Goal: Task Accomplishment & Management: Use online tool/utility

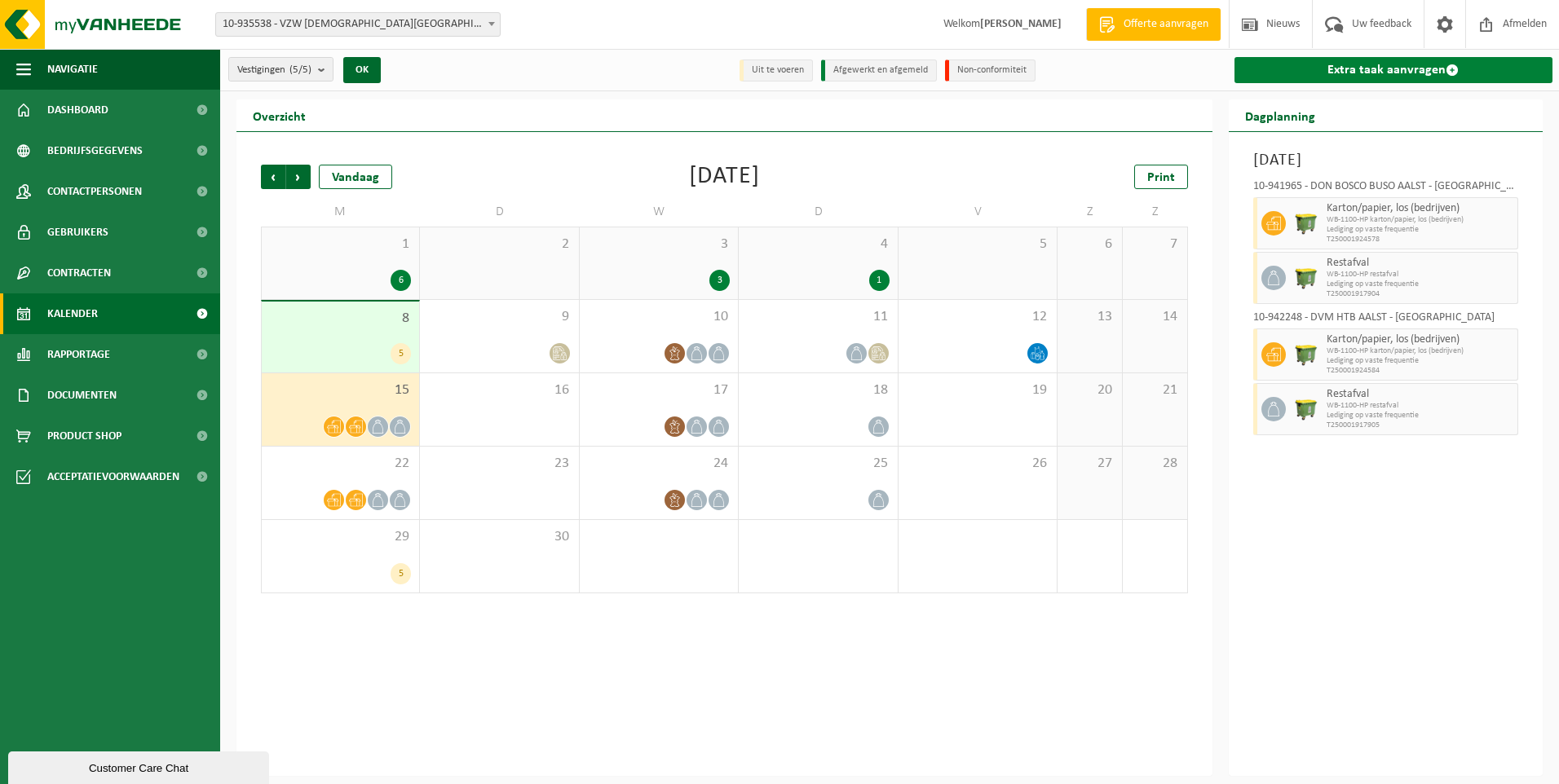
click at [1386, 65] on link "Extra taak aanvragen" at bounding box center [1394, 69] width 319 height 26
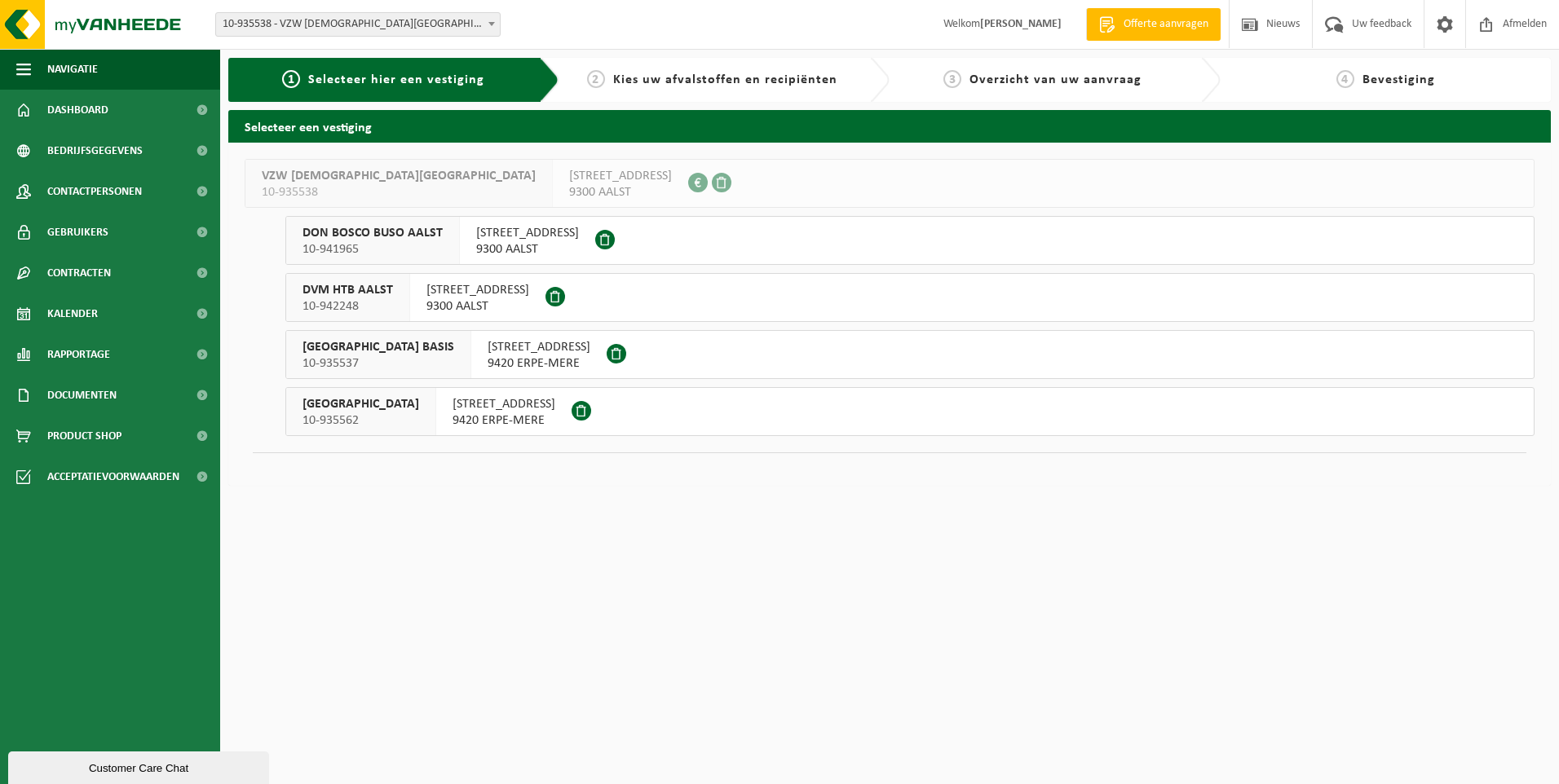
click at [419, 400] on span "SINT-JOZEFSCHOOL MERE SECUNDAIR" at bounding box center [361, 405] width 117 height 16
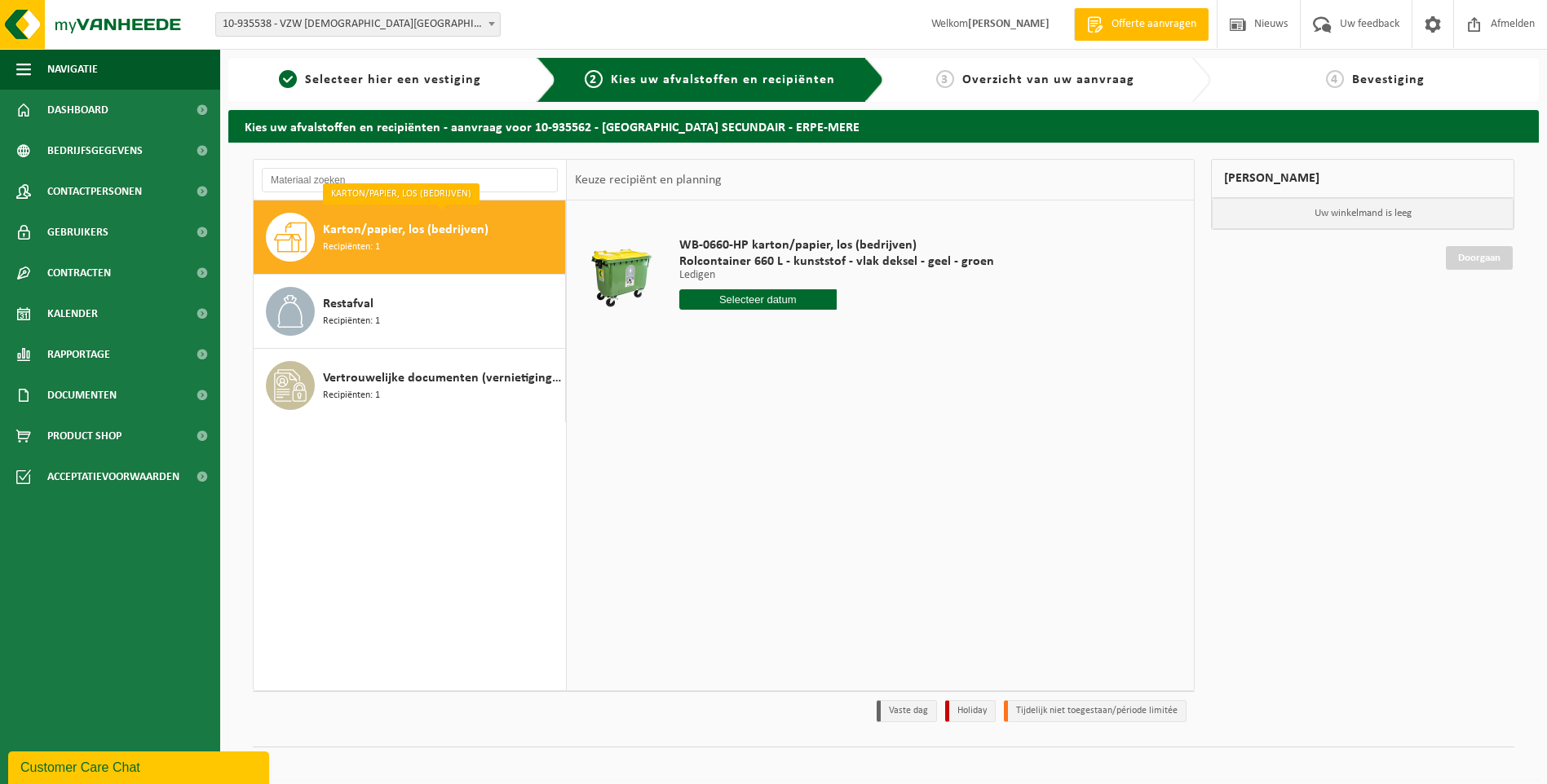
click at [390, 237] on span "Karton/papier, los (bedrijven)" at bounding box center [405, 229] width 165 height 19
click at [741, 291] on input "text" at bounding box center [758, 300] width 157 height 20
click at [694, 445] on div "15" at bounding box center [694, 444] width 28 height 26
type input "Van [DATE]"
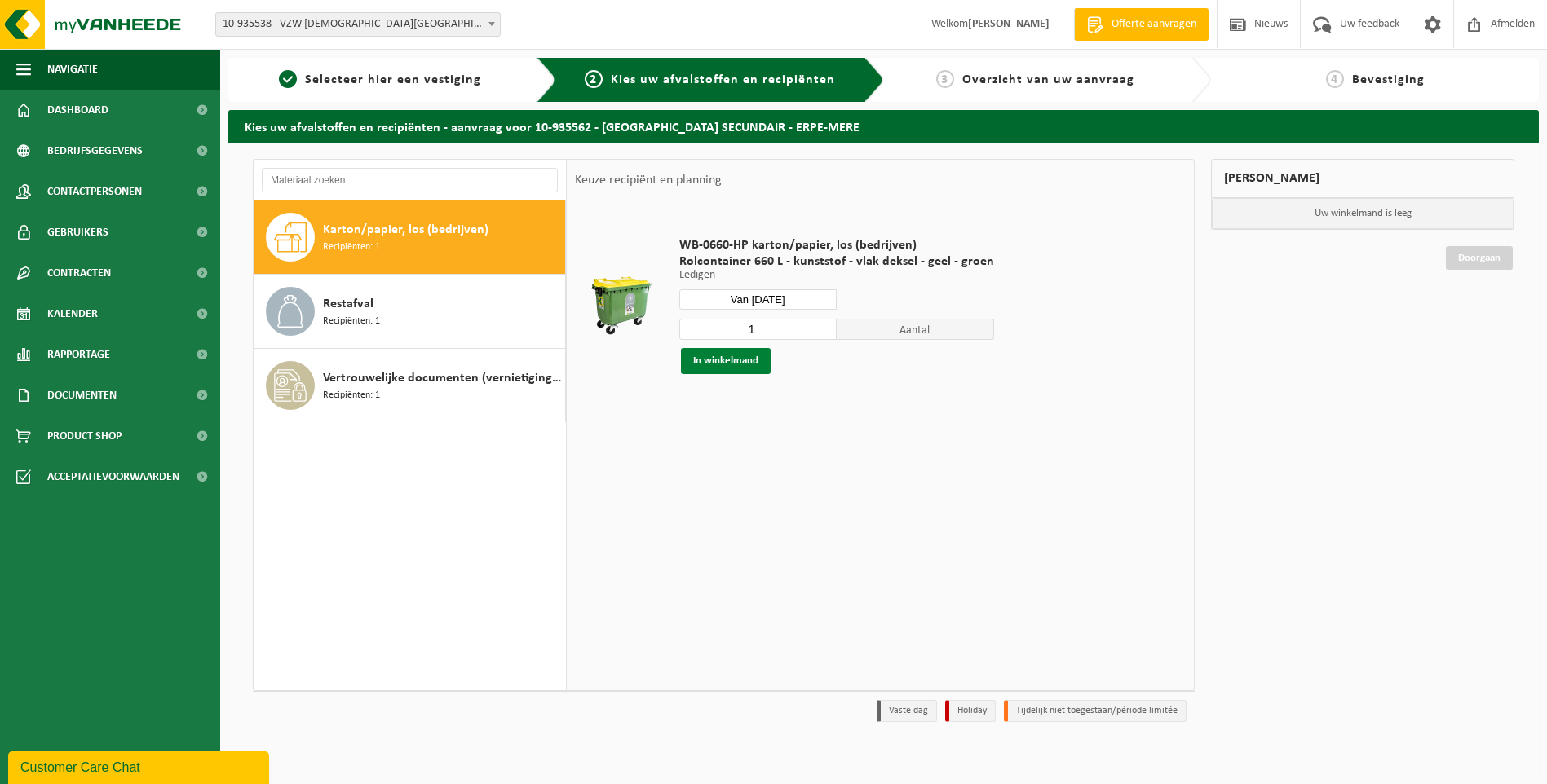
click at [726, 363] on button "In winkelmand" at bounding box center [726, 361] width 90 height 26
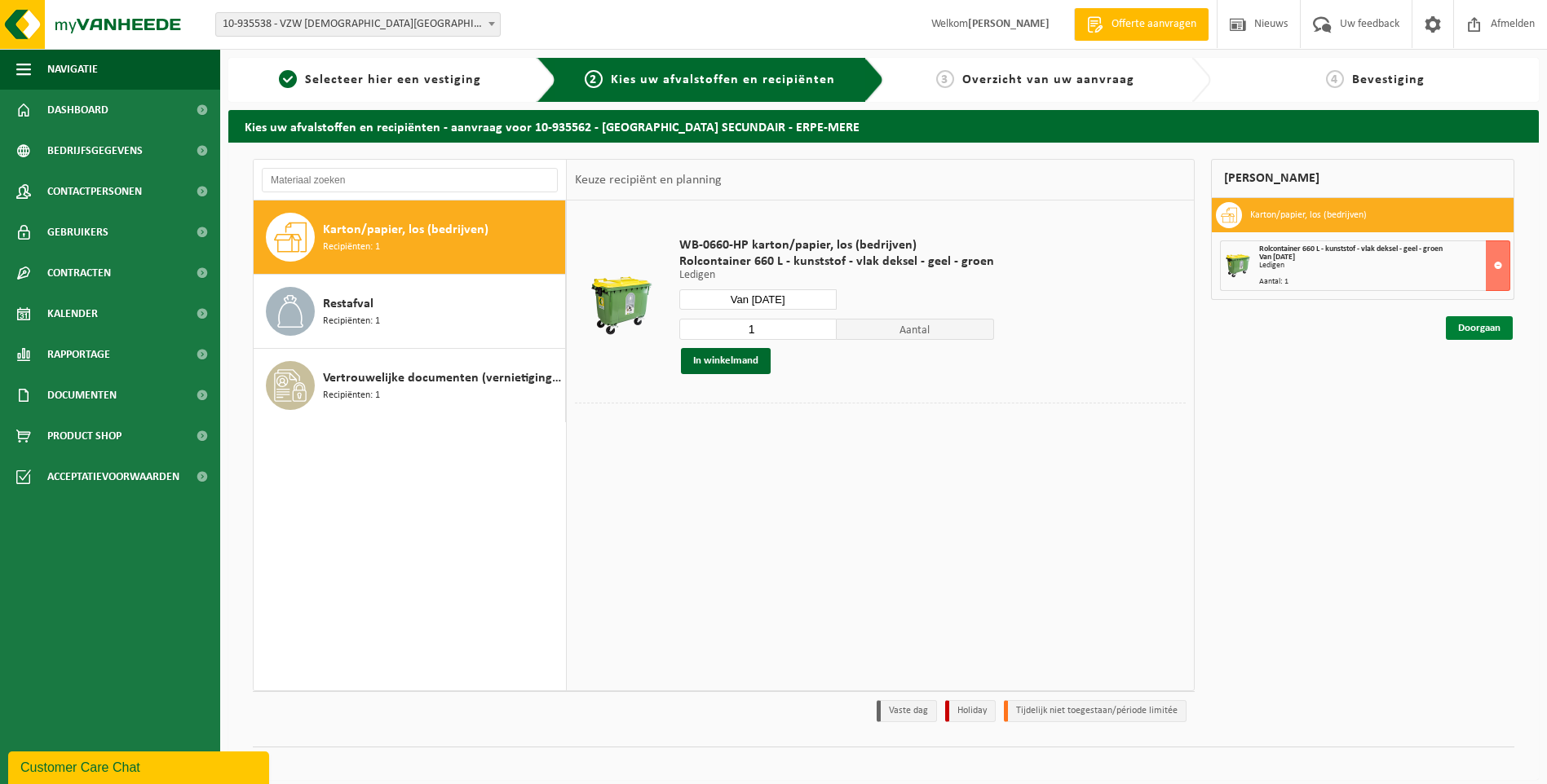
click at [1468, 333] on link "Doorgaan" at bounding box center [1478, 328] width 67 height 24
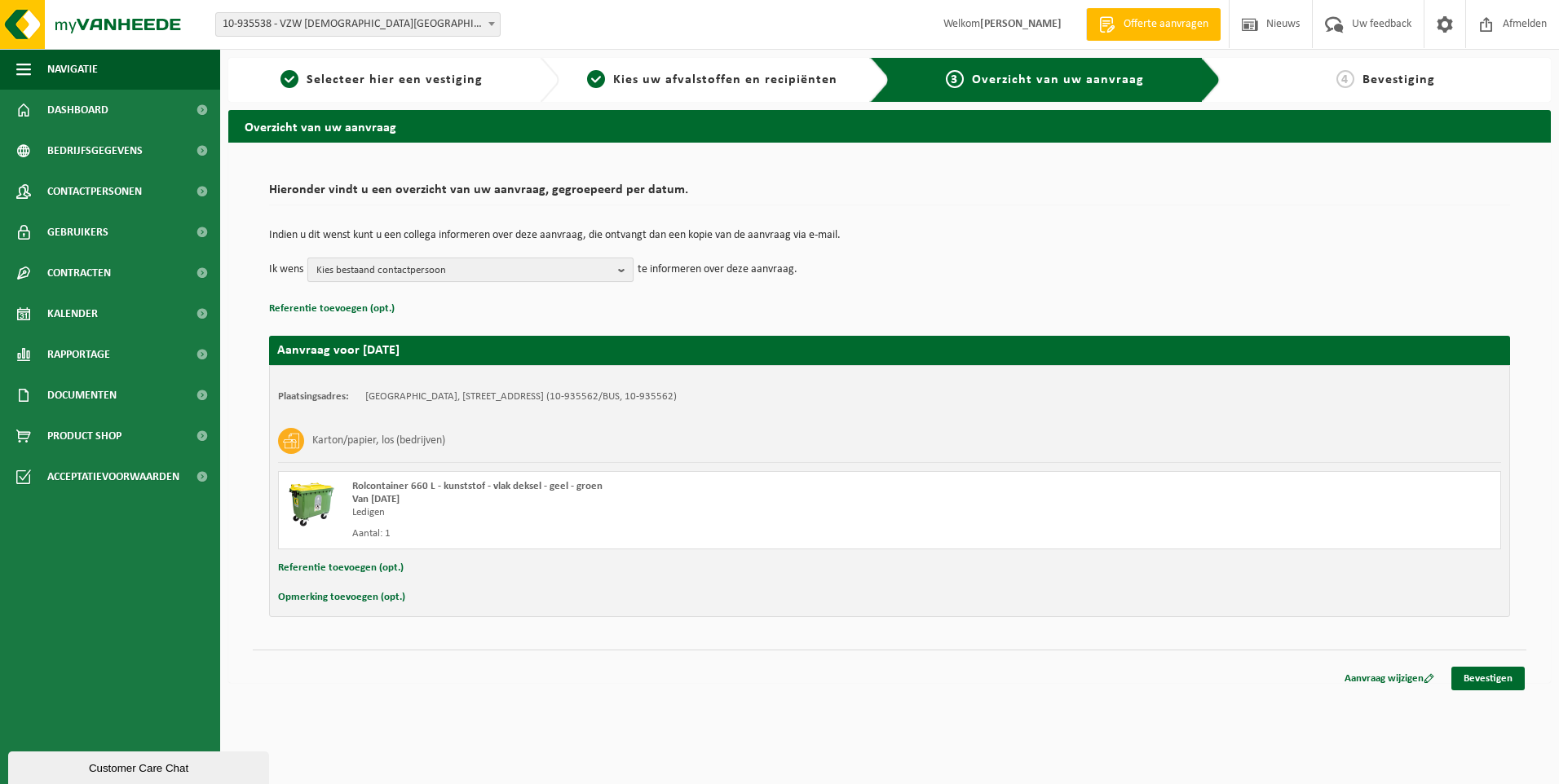
click at [440, 270] on span "Kies bestaand contactpersoon" at bounding box center [463, 270] width 295 height 25
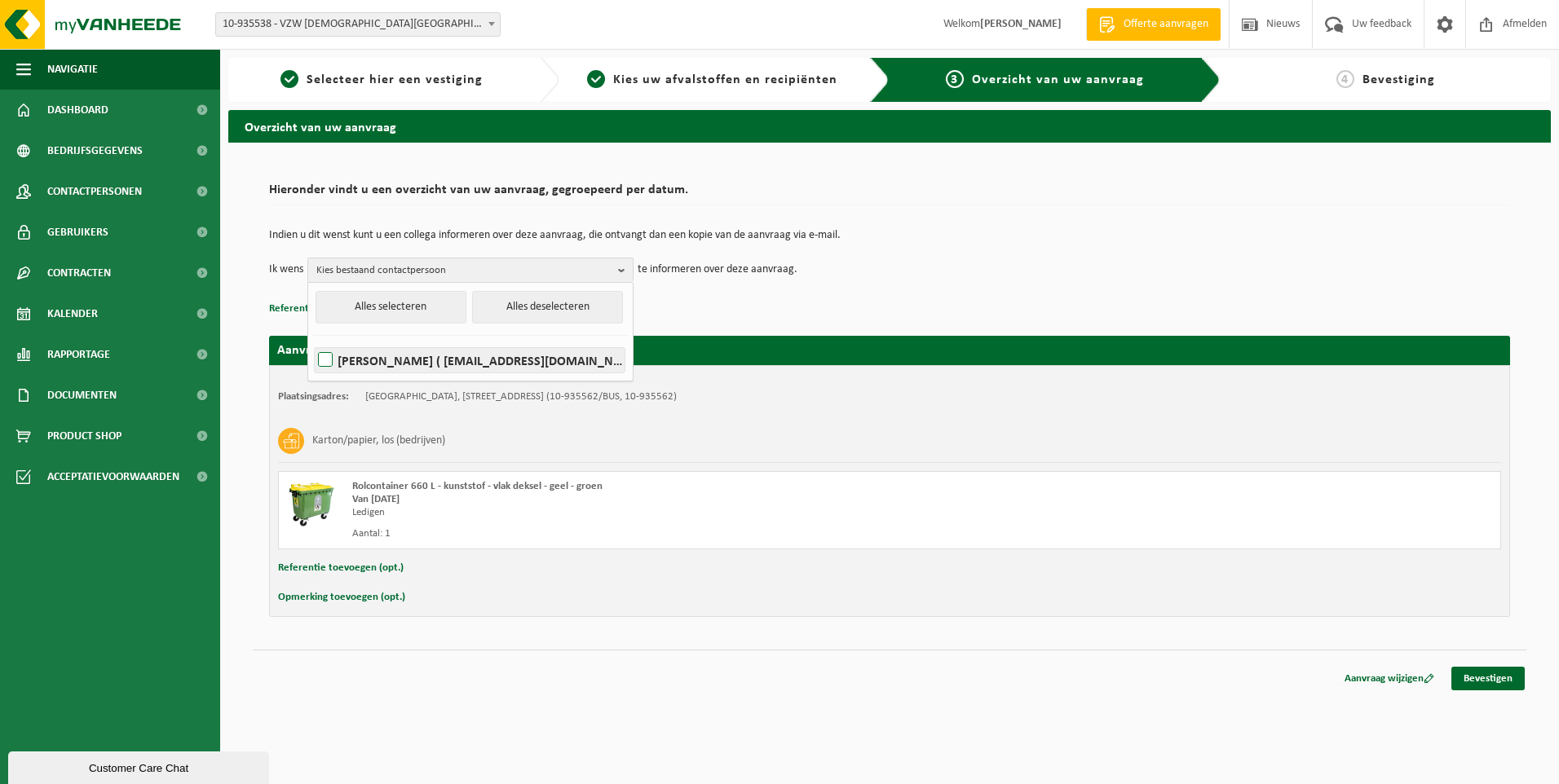
click at [322, 360] on label "TINEKE DRIESSCHE ( tineke.vandriessche@sintjozefschoolmere.be )" at bounding box center [469, 360] width 310 height 25
click at [313, 340] on input "TINEKE DRIESSCHE ( tineke.vandriessche@sintjozefschoolmere.be )" at bounding box center [312, 339] width 1 height 1
checkbox input "true"
click at [1490, 686] on link "Bevestigen" at bounding box center [1488, 679] width 73 height 24
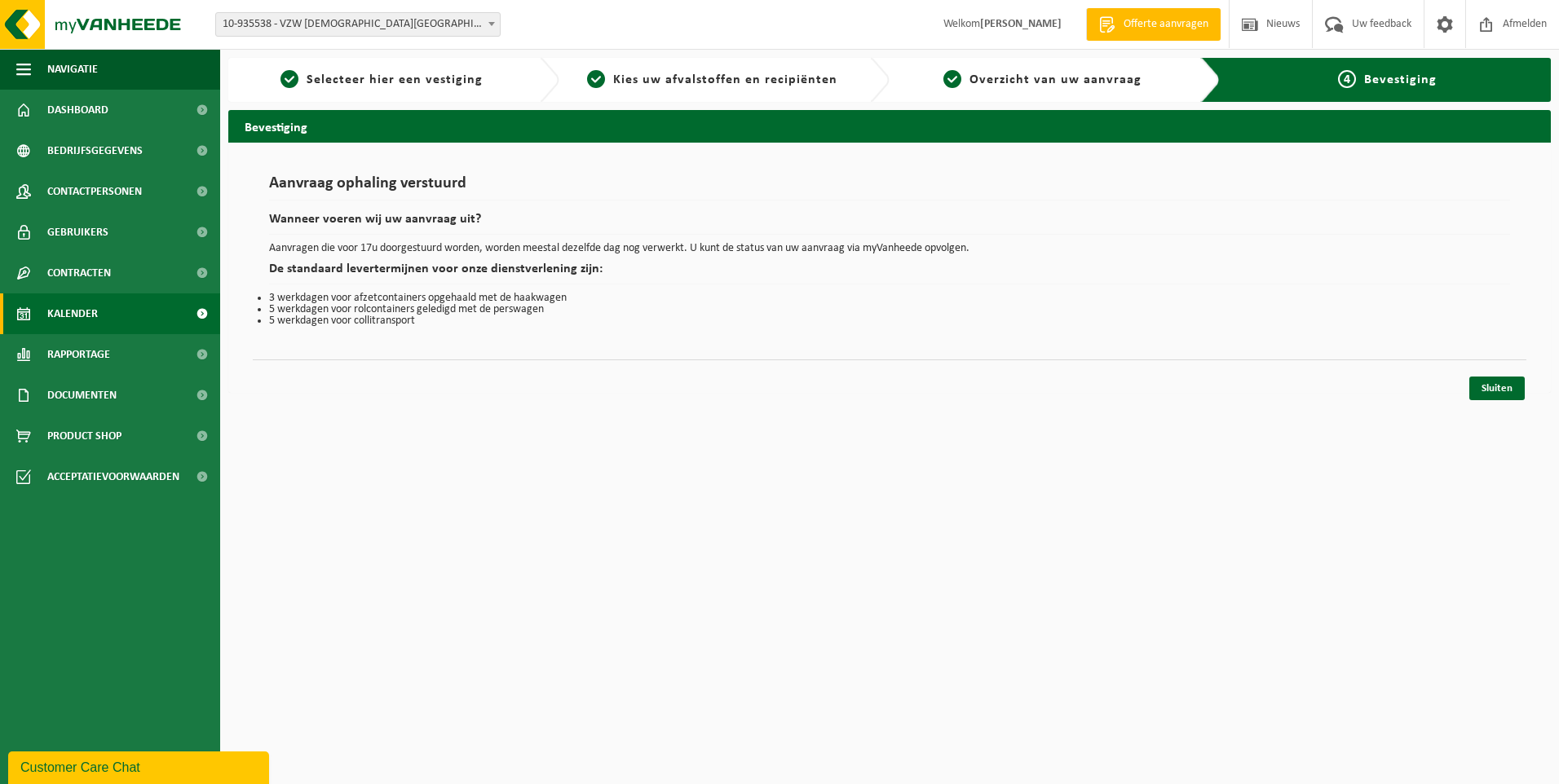
click at [99, 306] on link "Kalender" at bounding box center [110, 313] width 220 height 41
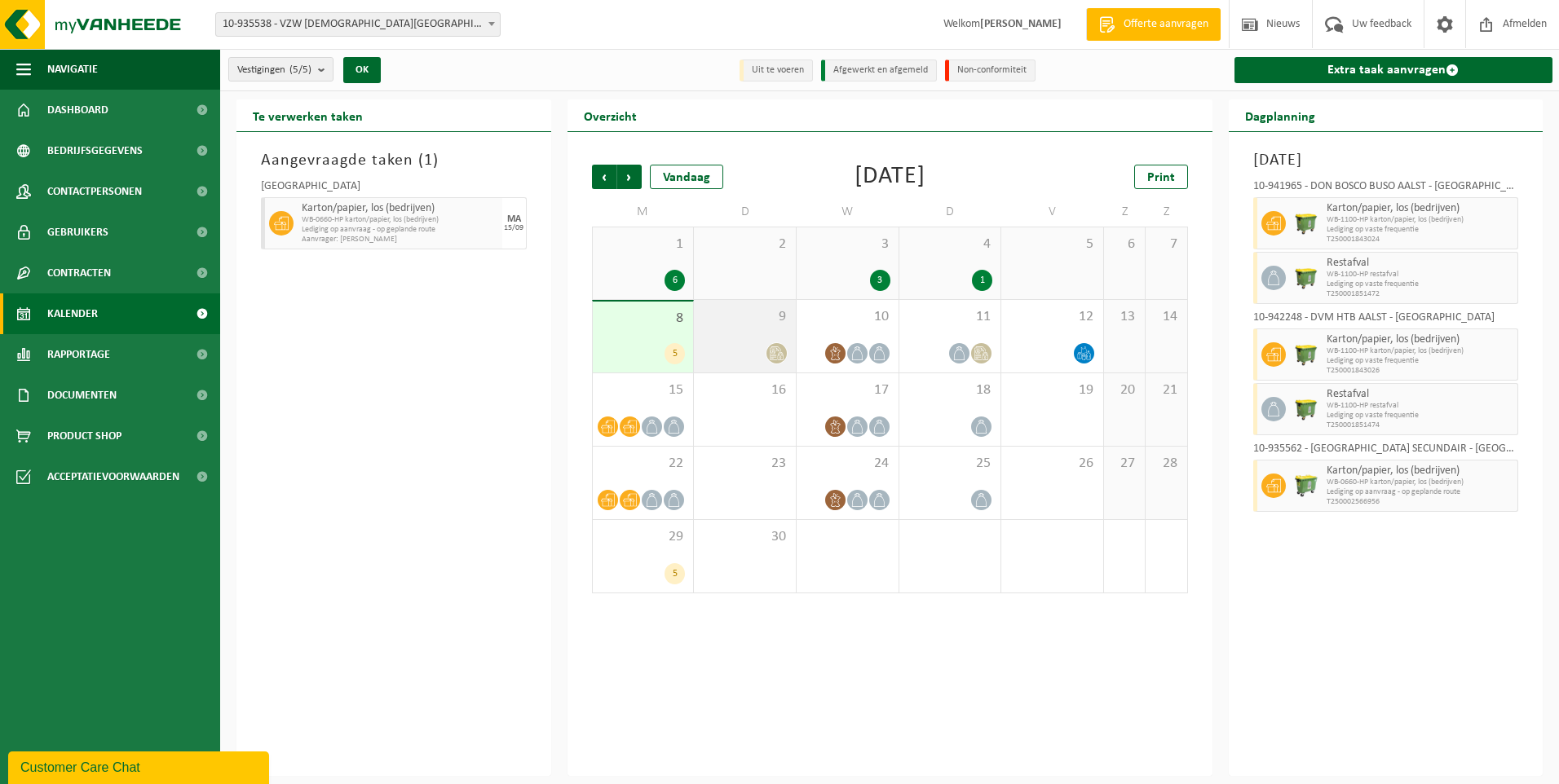
click at [731, 324] on span "9" at bounding box center [745, 317] width 86 height 18
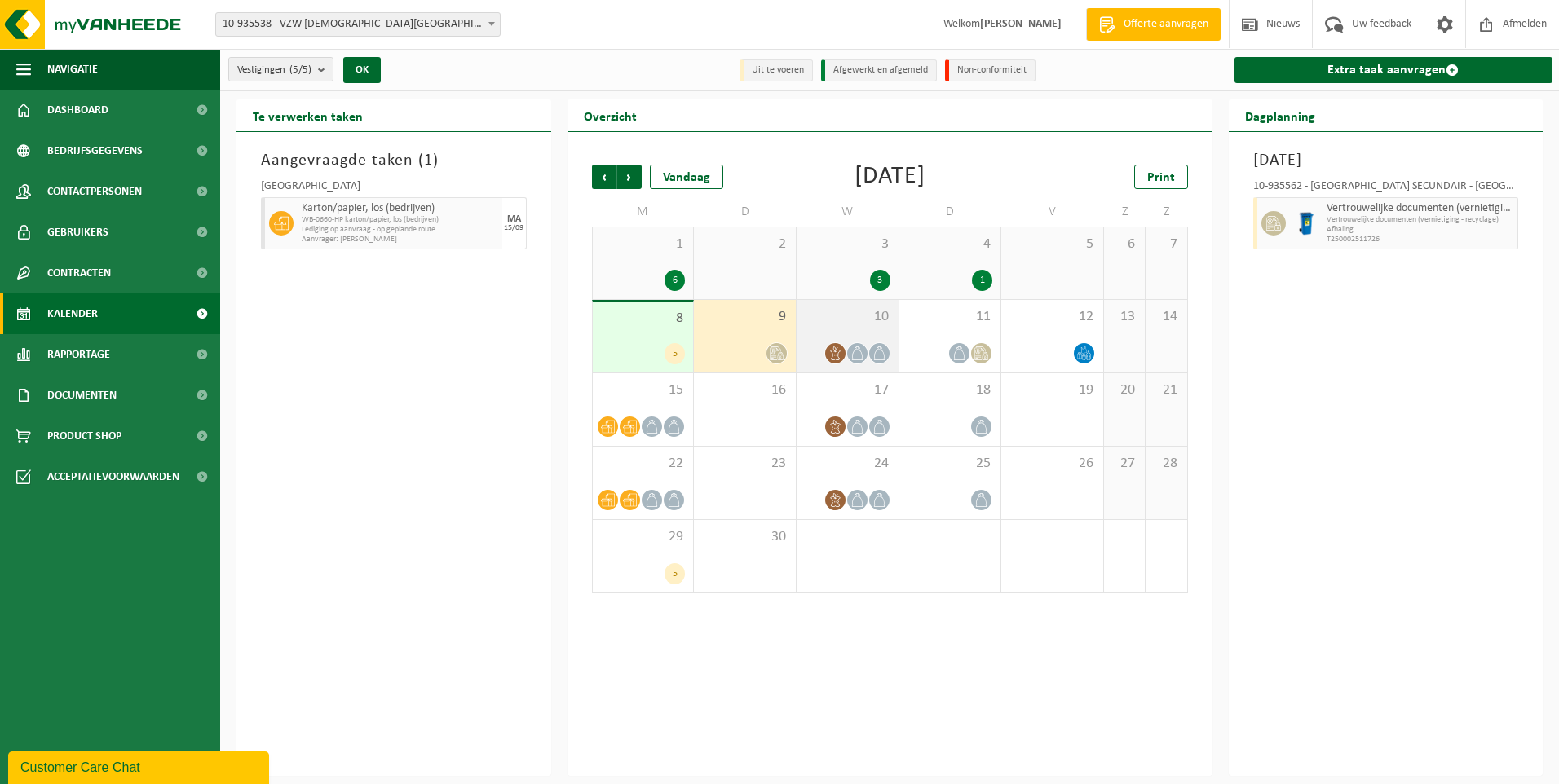
click at [816, 322] on span "10" at bounding box center [848, 317] width 86 height 18
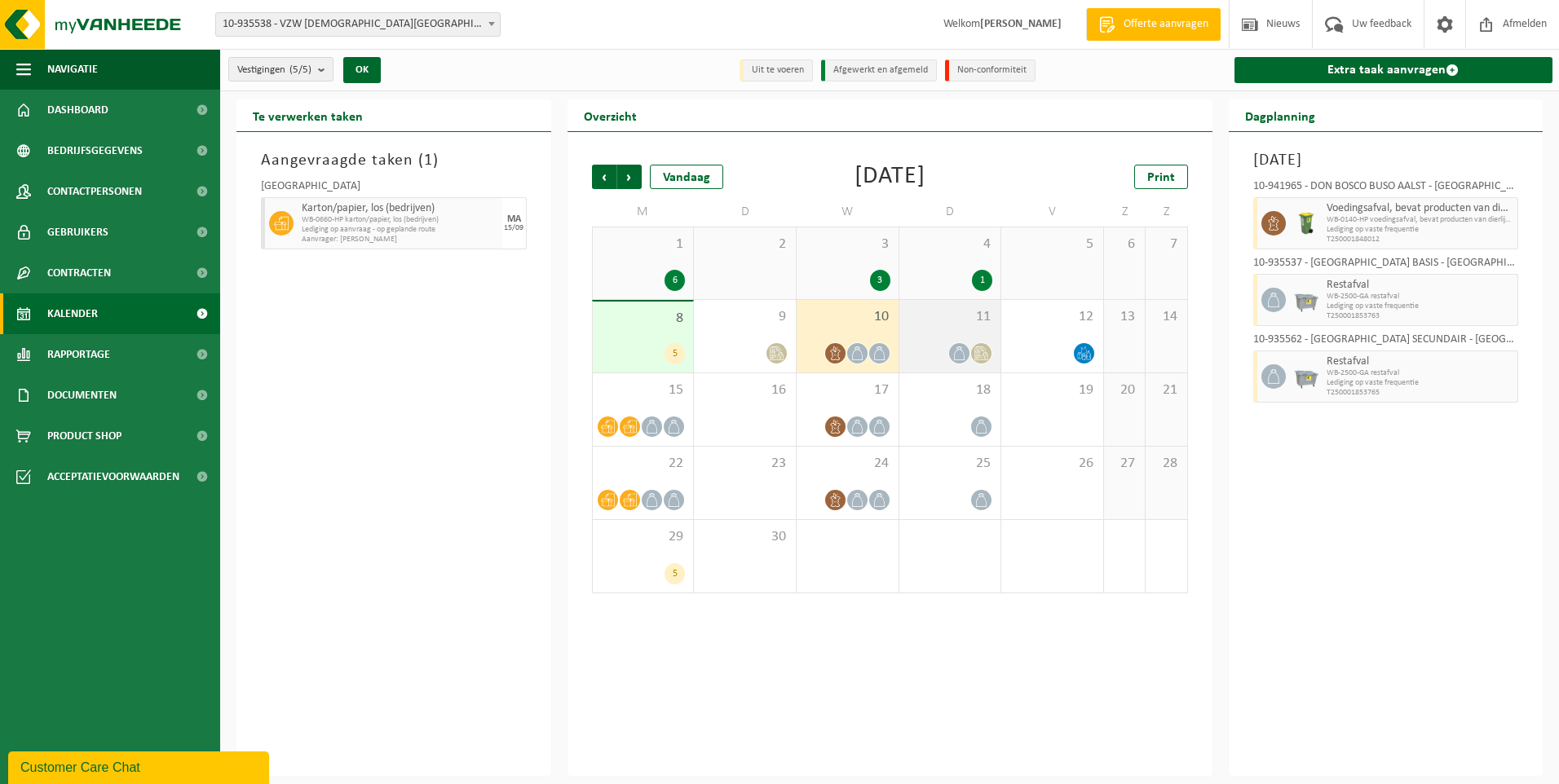
click at [940, 322] on span "11" at bounding box center [950, 317] width 86 height 18
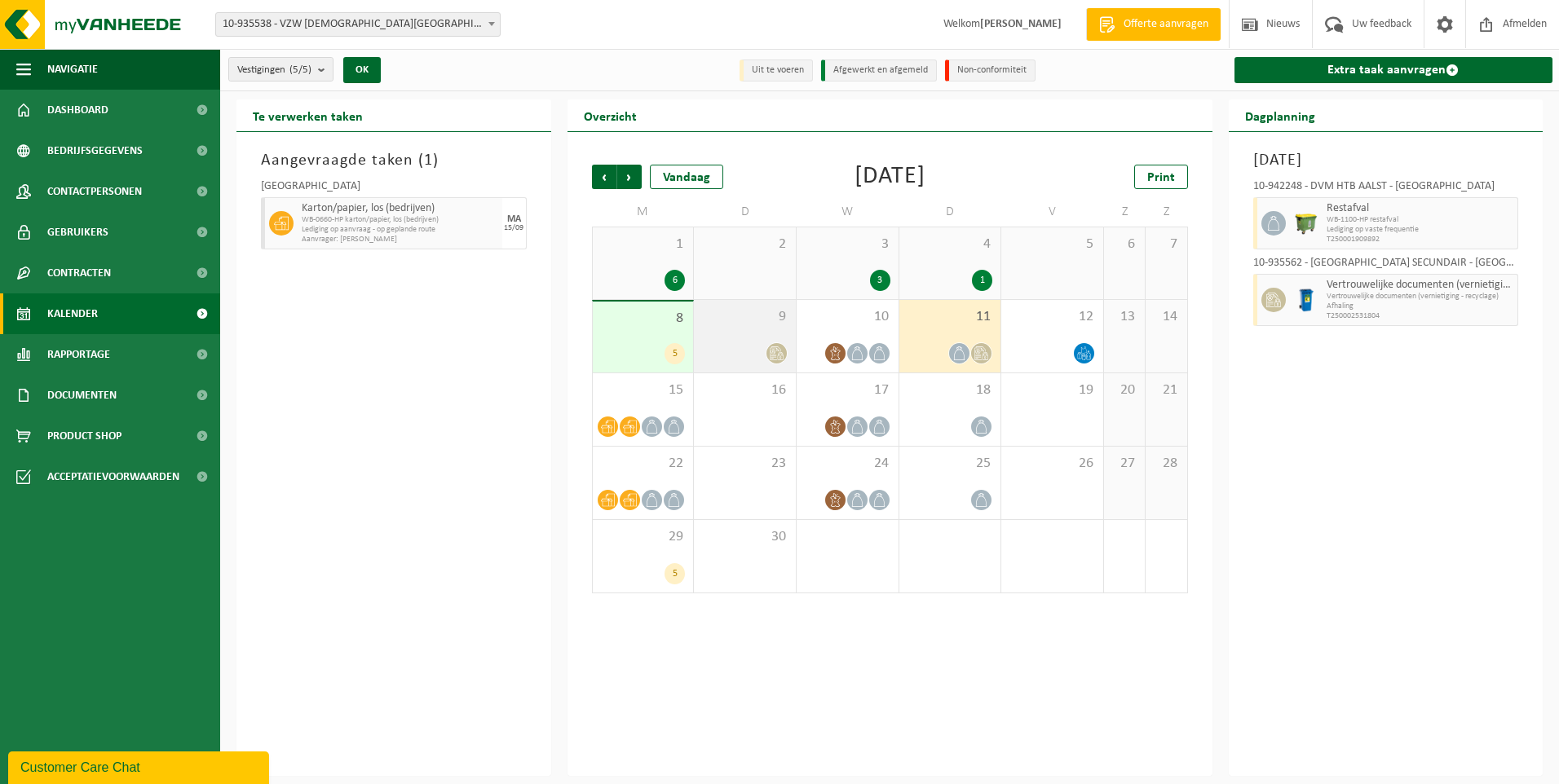
click at [738, 329] on div "9" at bounding box center [745, 335] width 102 height 72
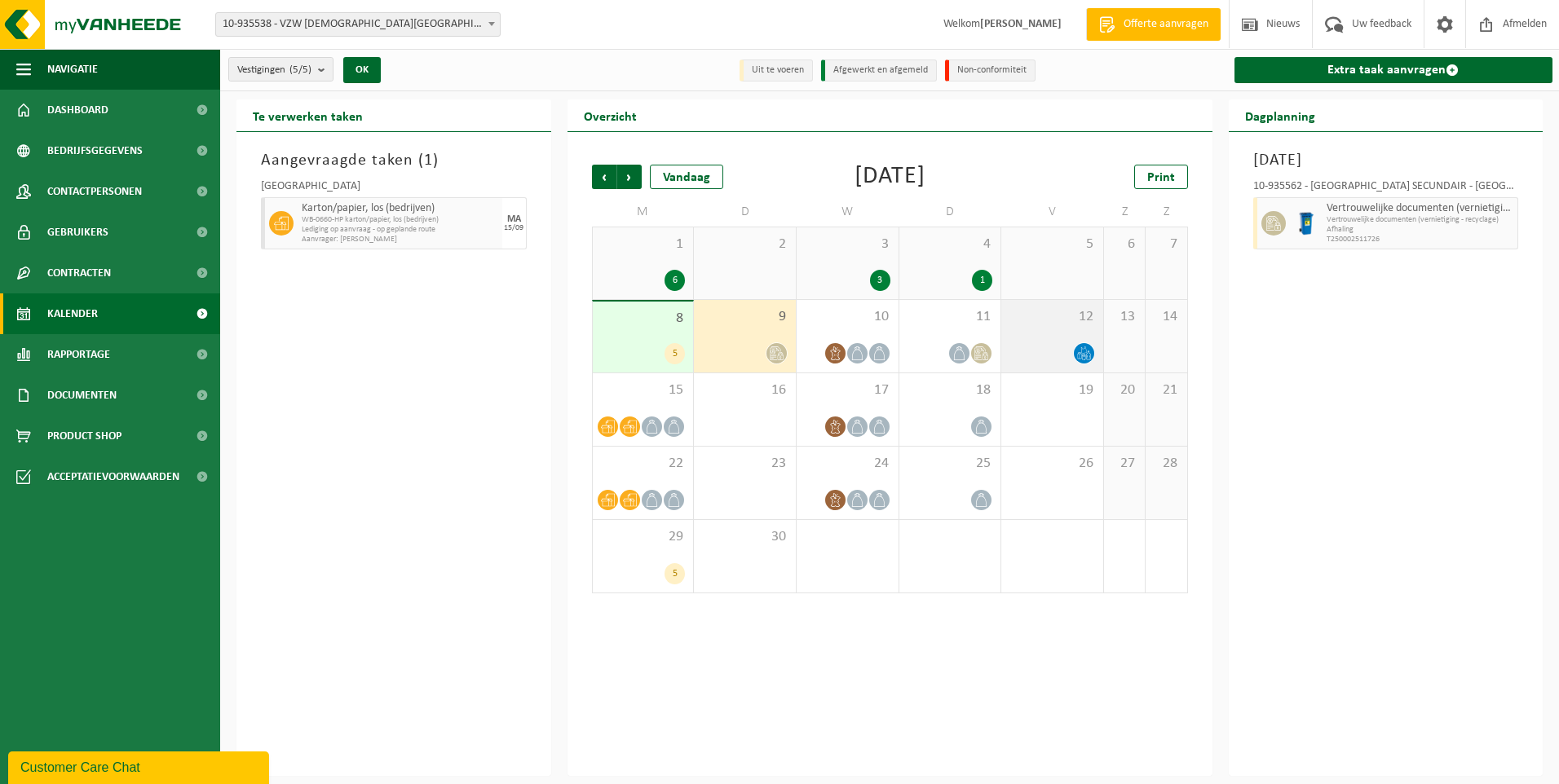
click at [1035, 329] on div "12" at bounding box center [1053, 335] width 102 height 72
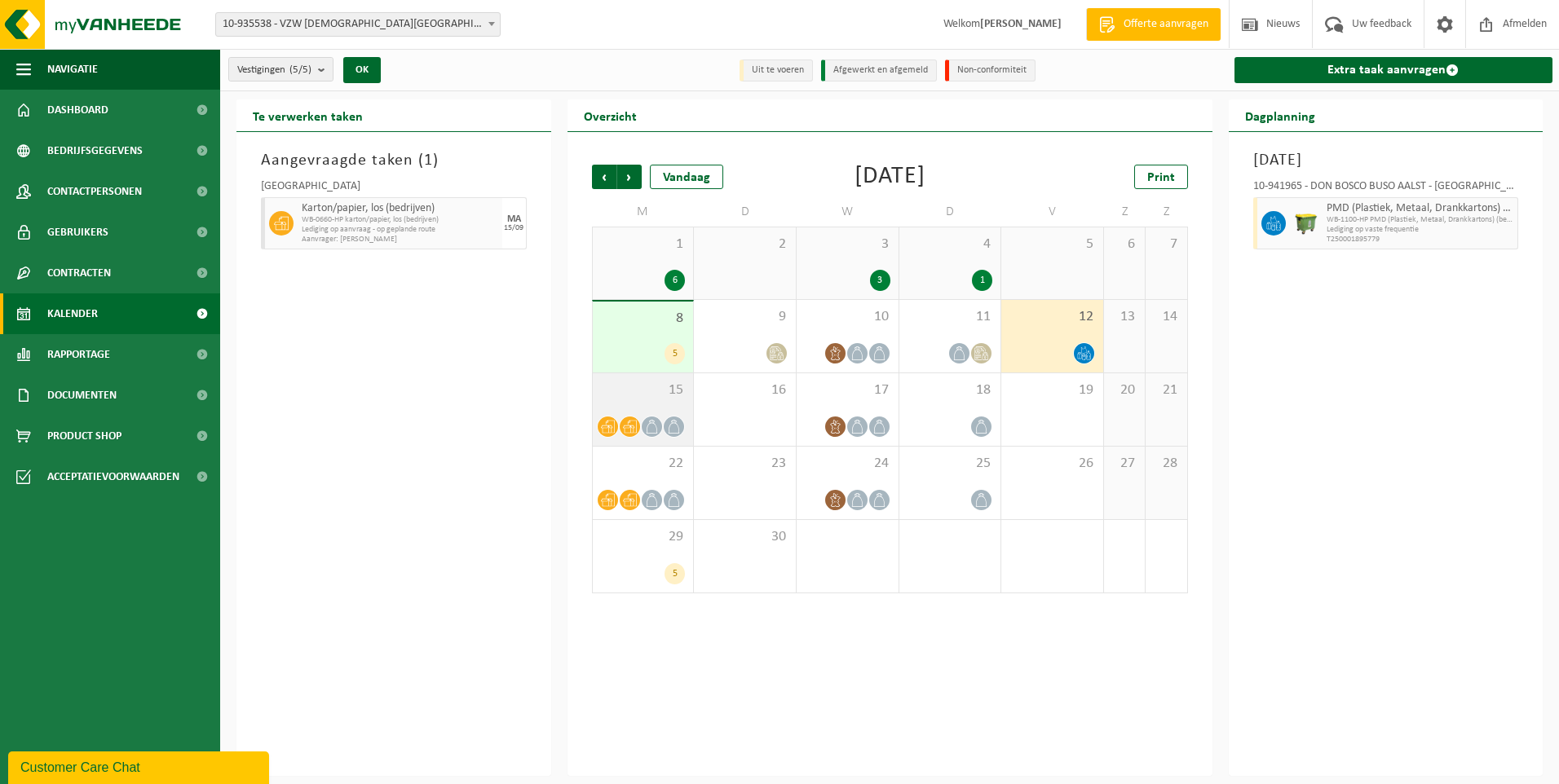
click at [610, 402] on div "15" at bounding box center [643, 409] width 101 height 72
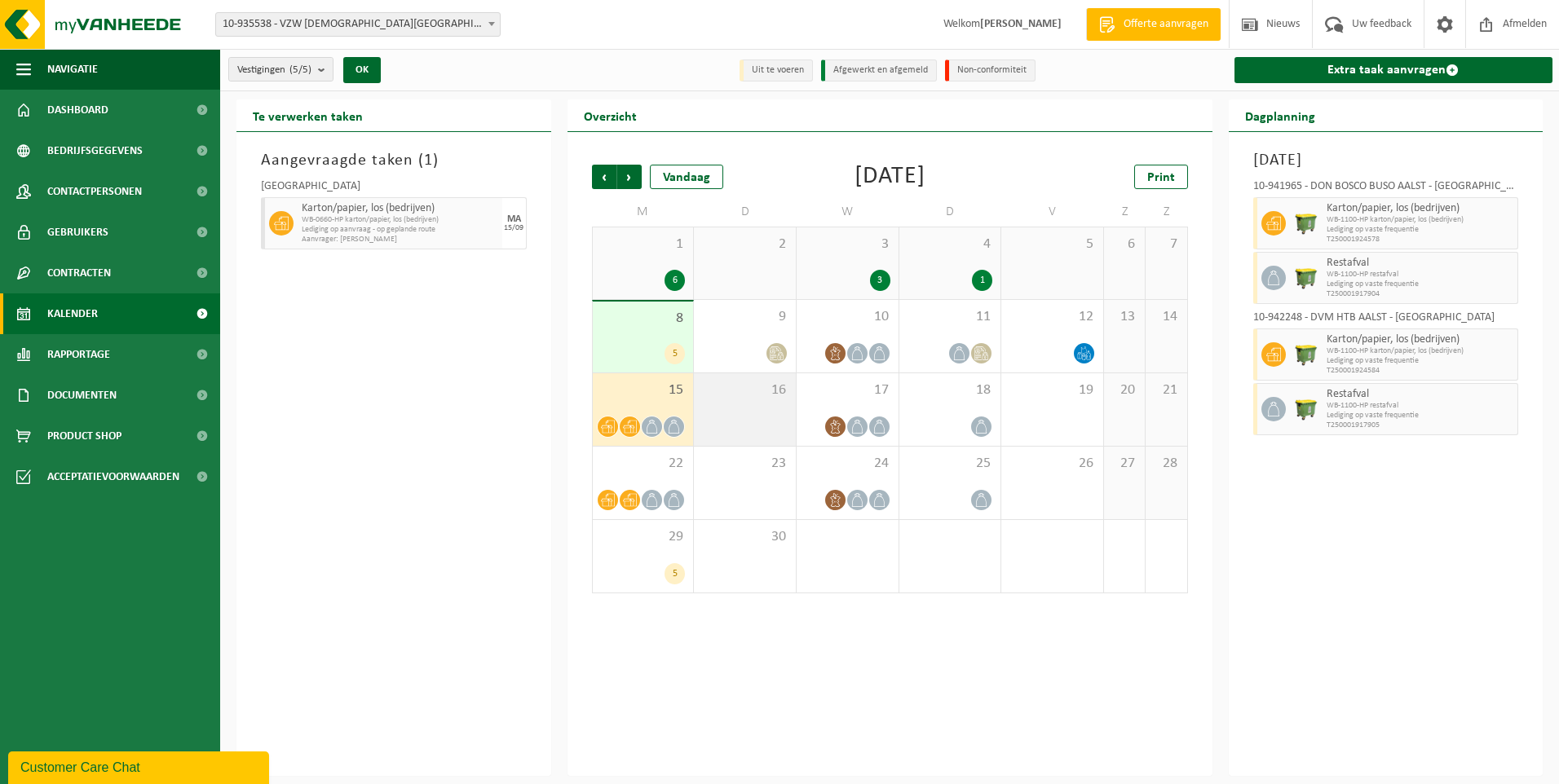
click at [742, 408] on div "16" at bounding box center [745, 409] width 102 height 72
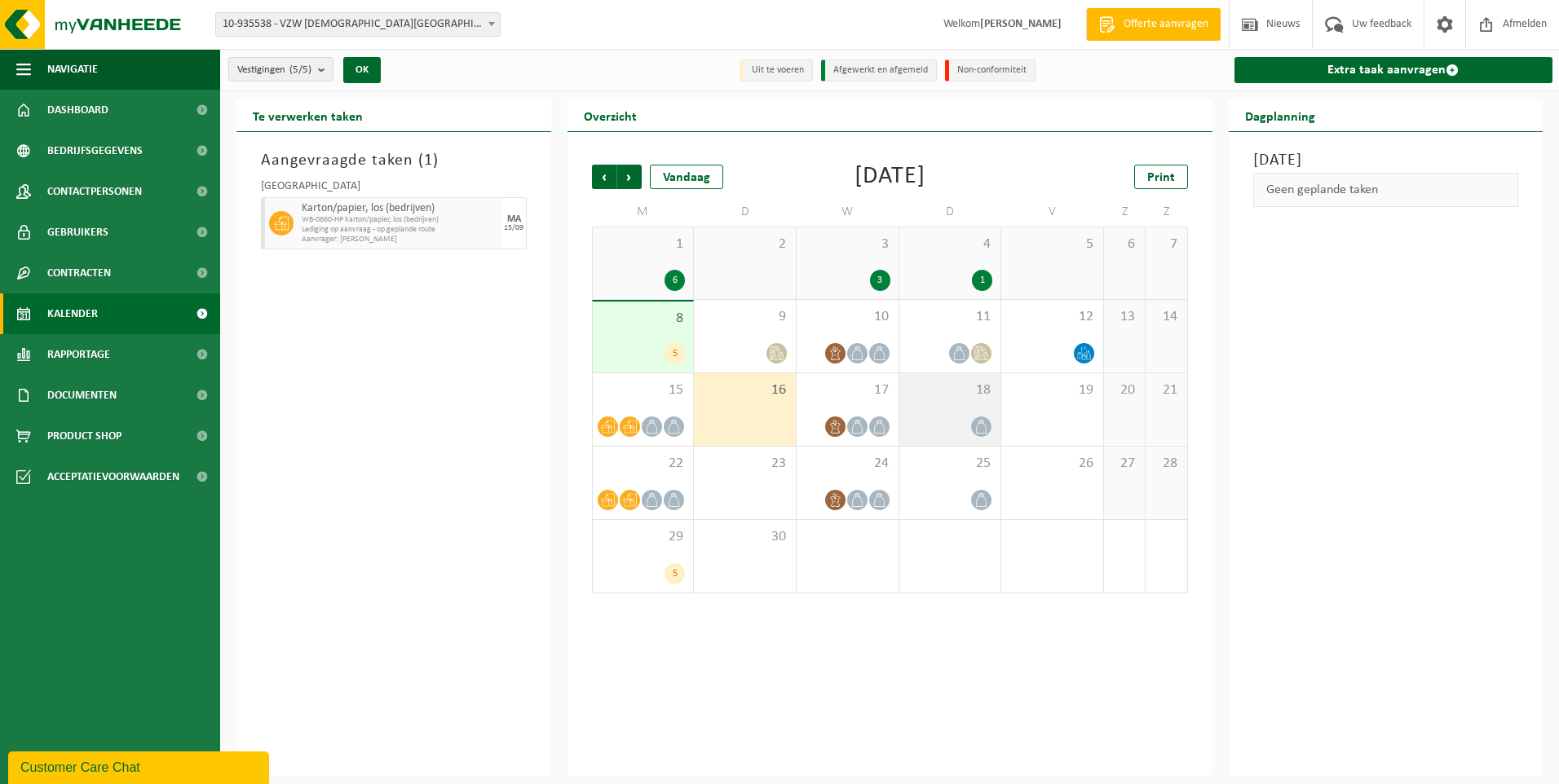
click at [940, 406] on div "18" at bounding box center [950, 409] width 102 height 72
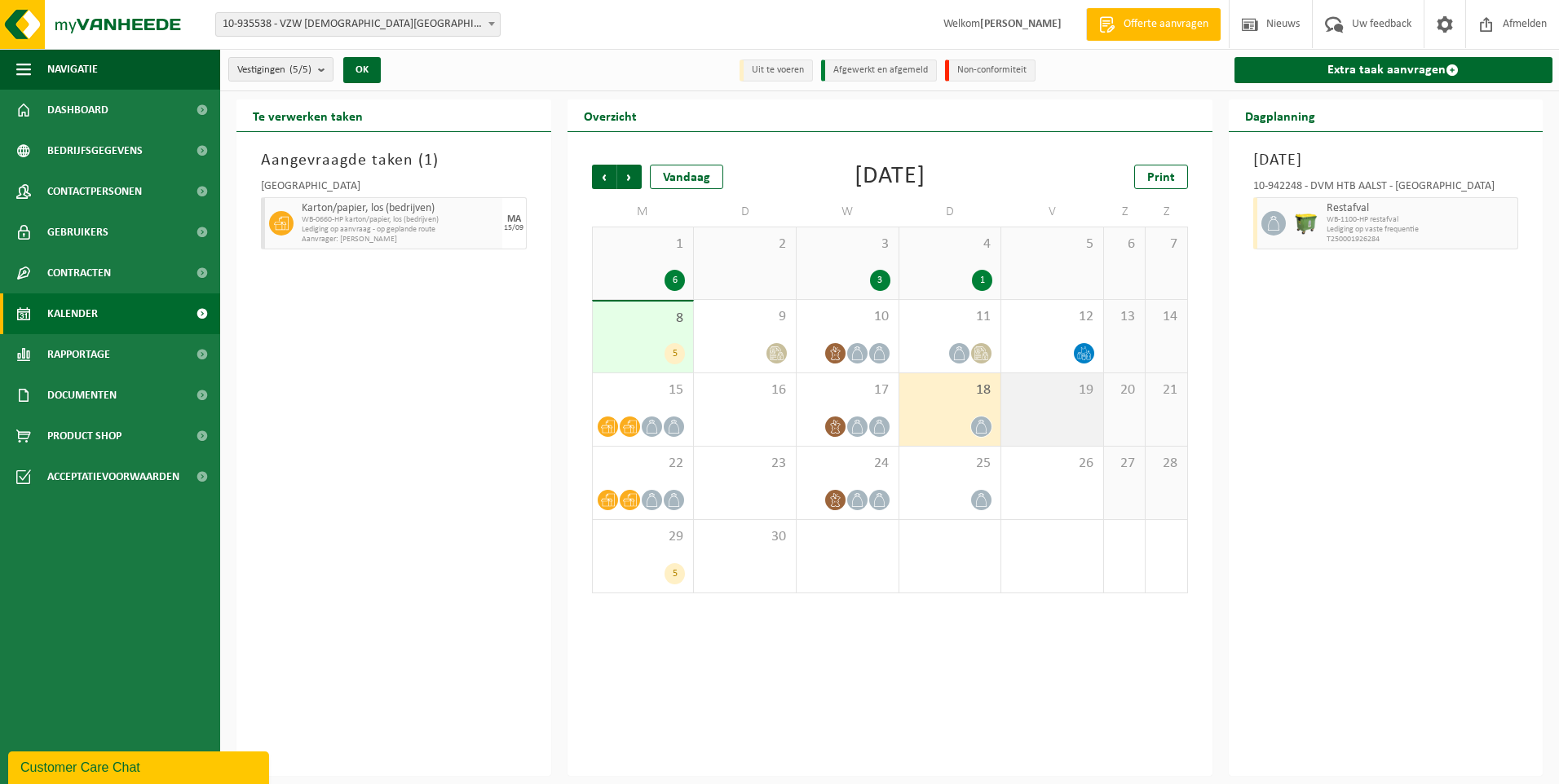
click at [1066, 397] on span "19" at bounding box center [1053, 391] width 86 height 18
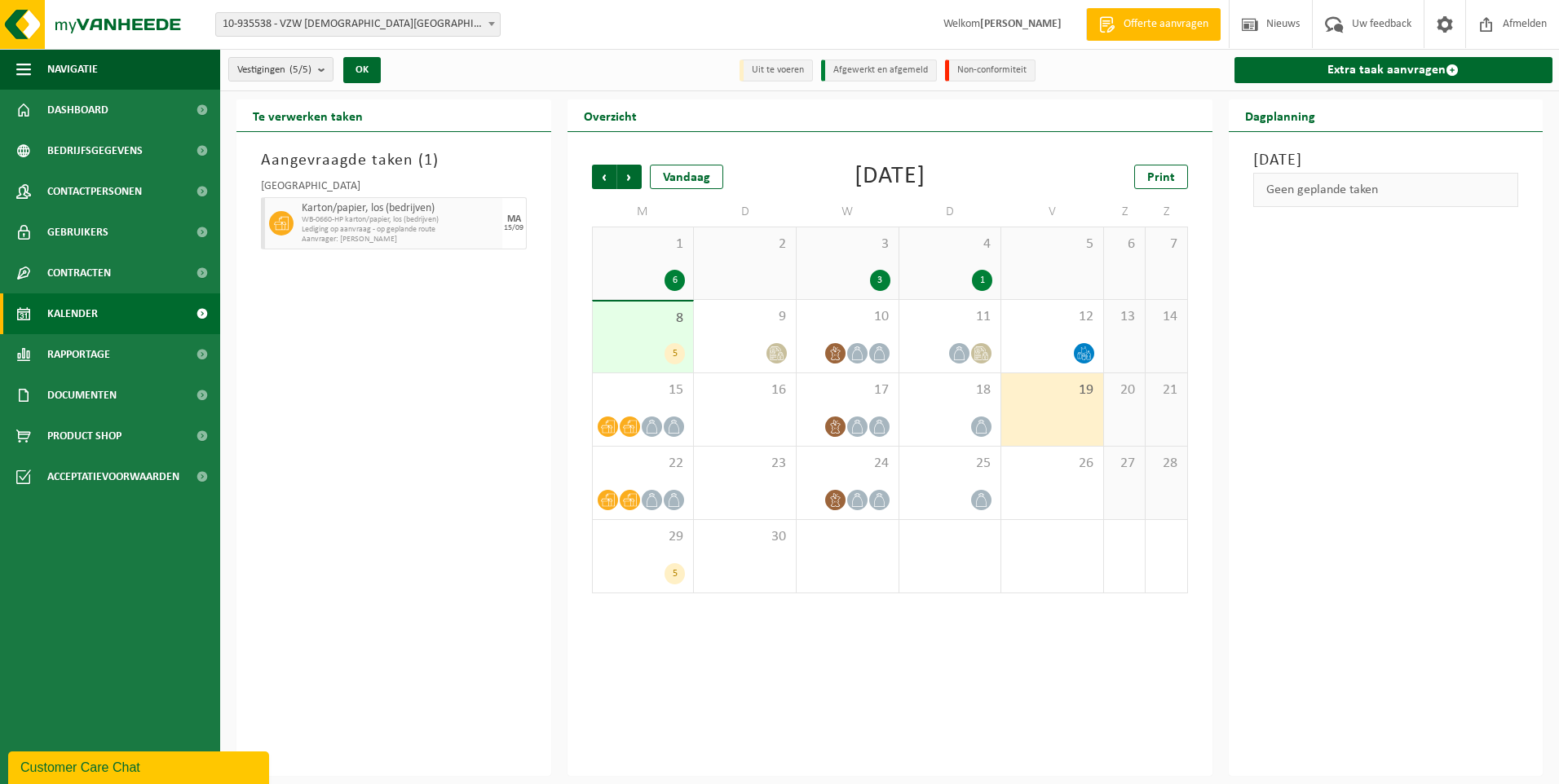
click at [352, 314] on div "Aangevraagde taken ( 1 ) [GEOGRAPHIC_DATA]/papier, los (bedrijven) WB-0660-HP k…" at bounding box center [394, 454] width 314 height 644
click at [1511, 22] on span "Afmelden" at bounding box center [1524, 24] width 52 height 48
